Goal: Information Seeking & Learning: Learn about a topic

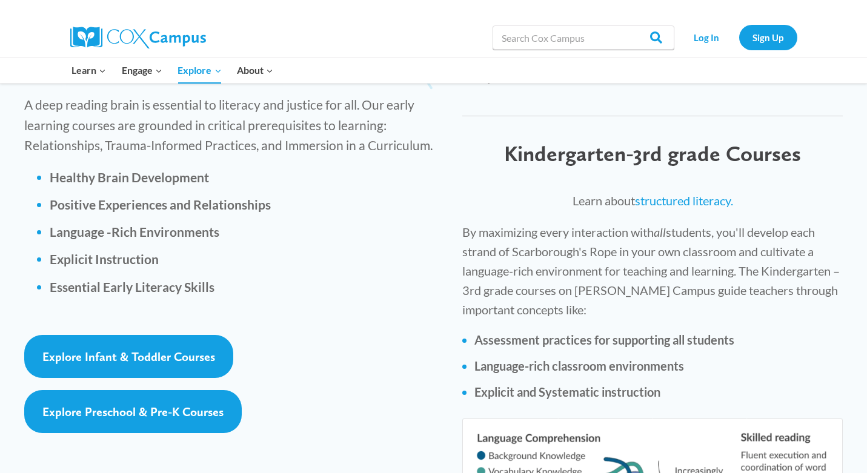
scroll to position [1711, 0]
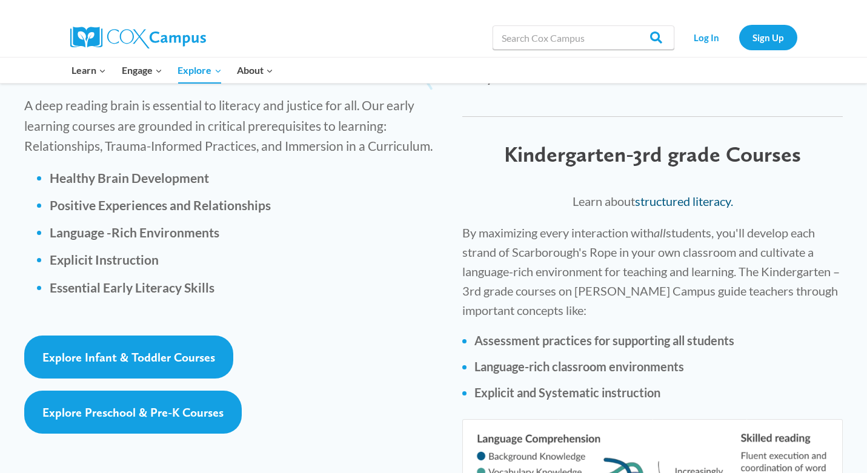
click at [688, 194] on link "structured literacy." at bounding box center [684, 201] width 98 height 15
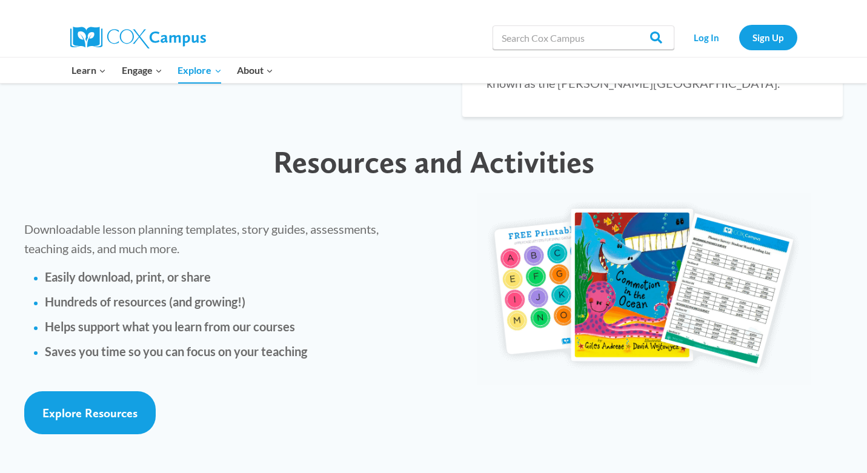
scroll to position [2642, 0]
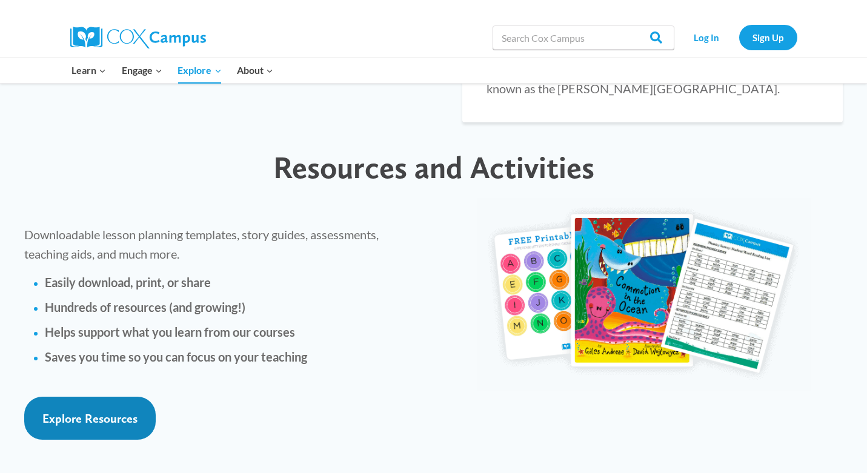
click at [79, 411] on span "Explore Resources" at bounding box center [89, 418] width 95 height 15
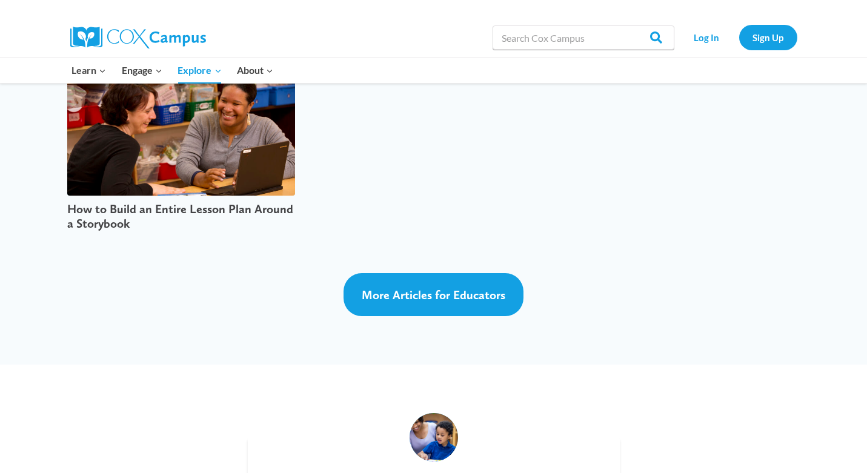
scroll to position [3240, 0]
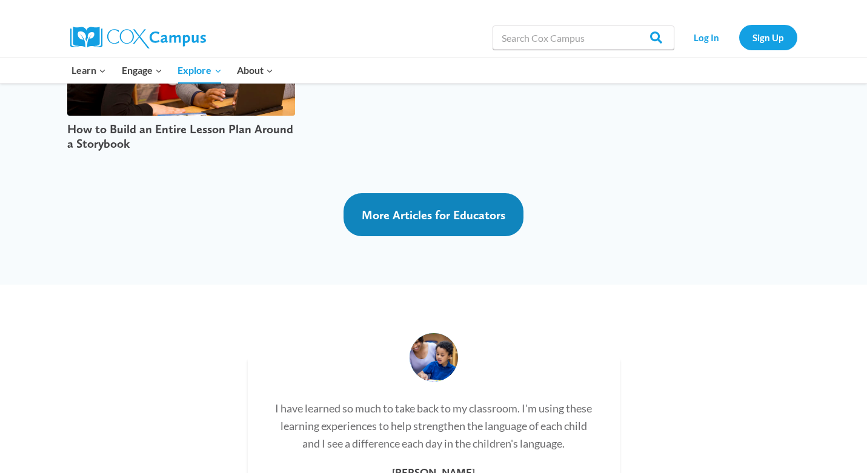
click at [386, 193] on link "More Articles for Educators" at bounding box center [433, 214] width 180 height 43
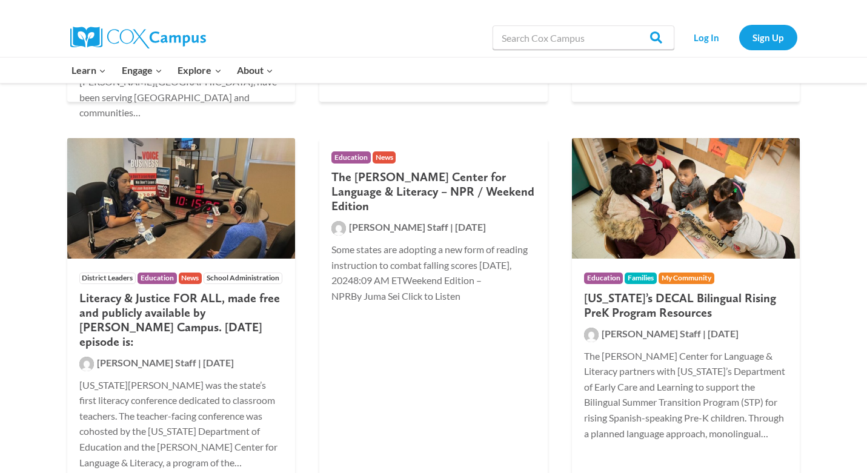
scroll to position [1358, 0]
